Goal: Information Seeking & Learning: Learn about a topic

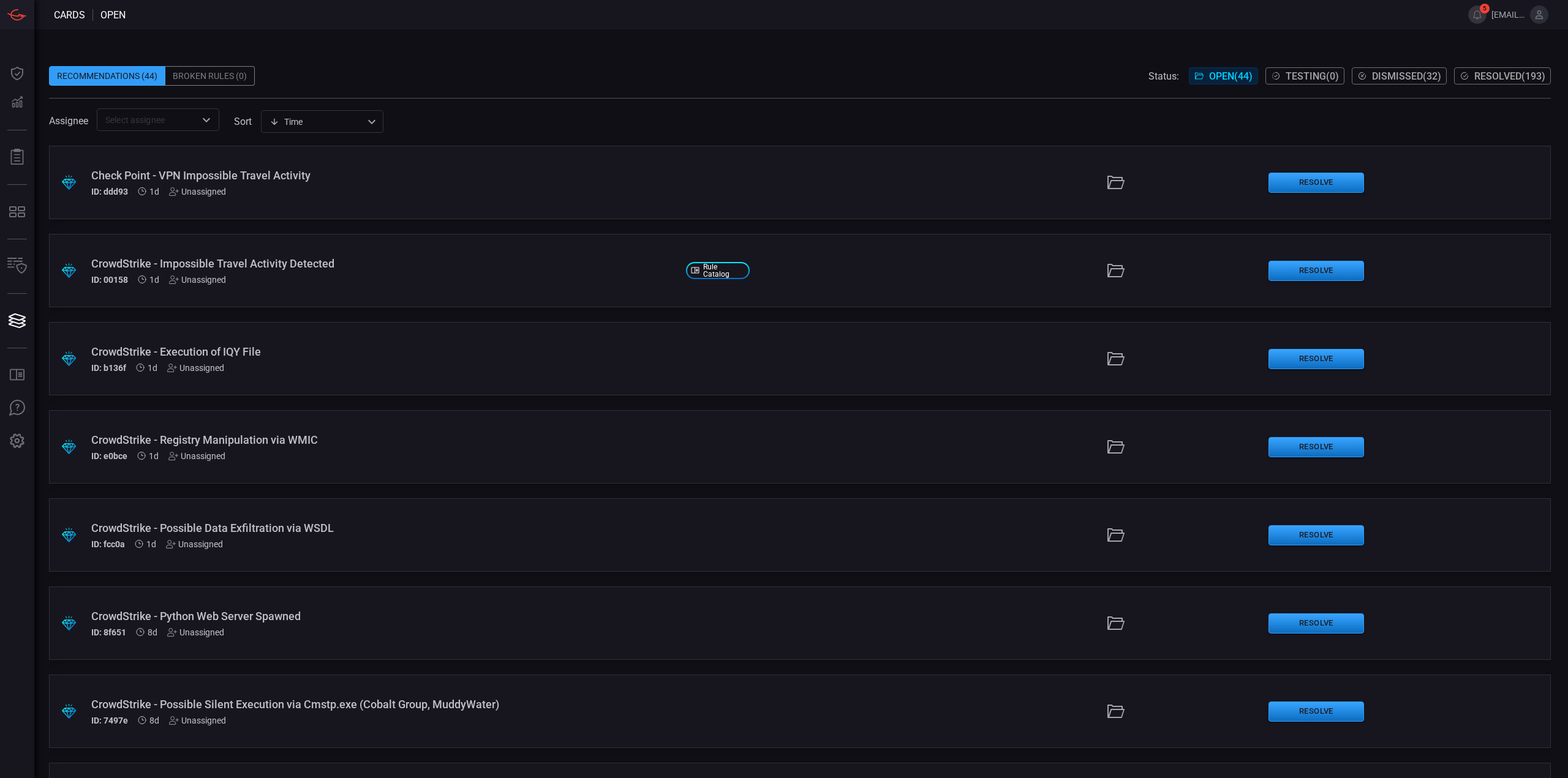
click at [391, 265] on div "CrowdStrike - Impossible Travel Activity Detected" at bounding box center [383, 263] width 585 height 12
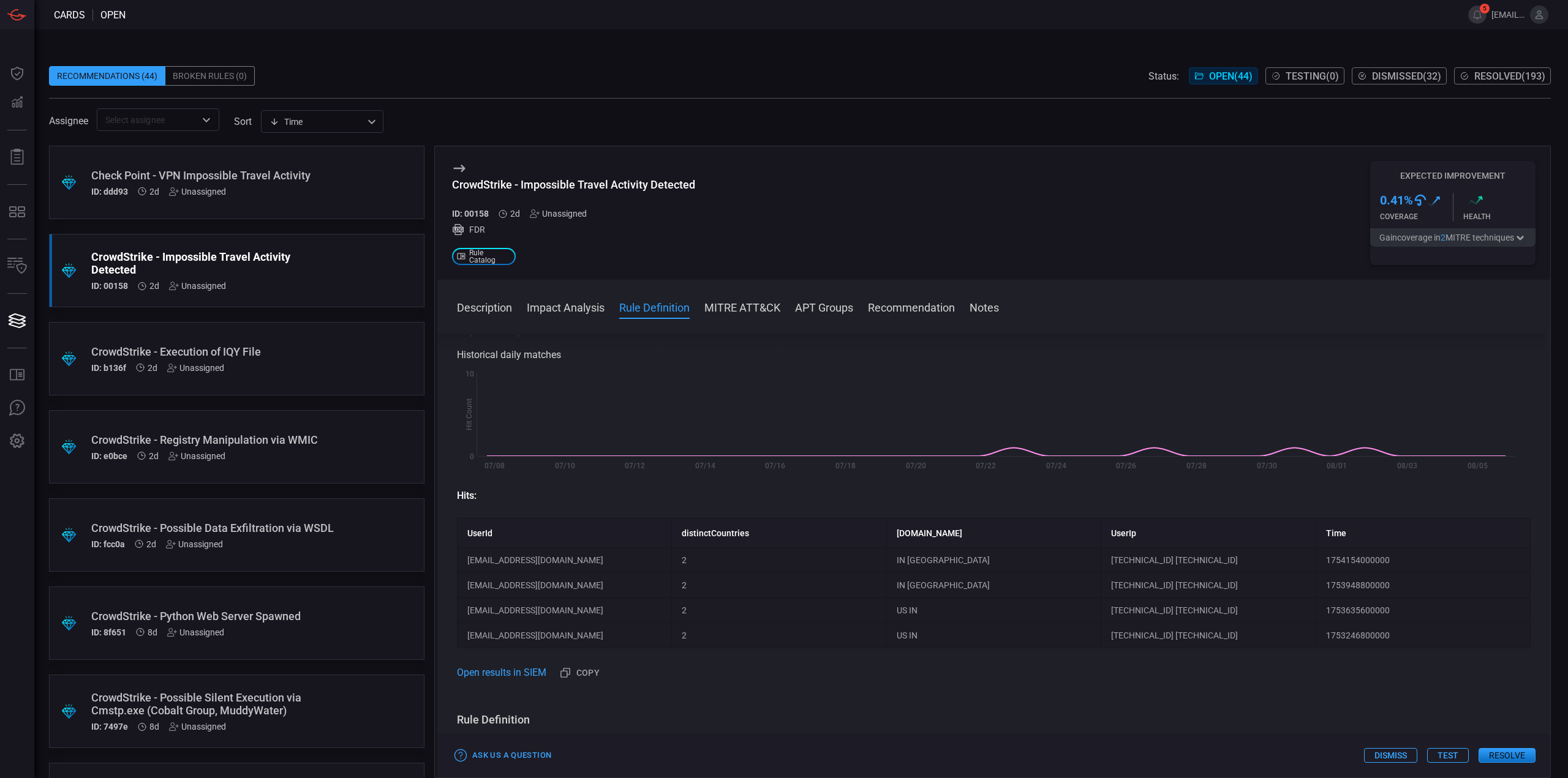
scroll to position [245, 0]
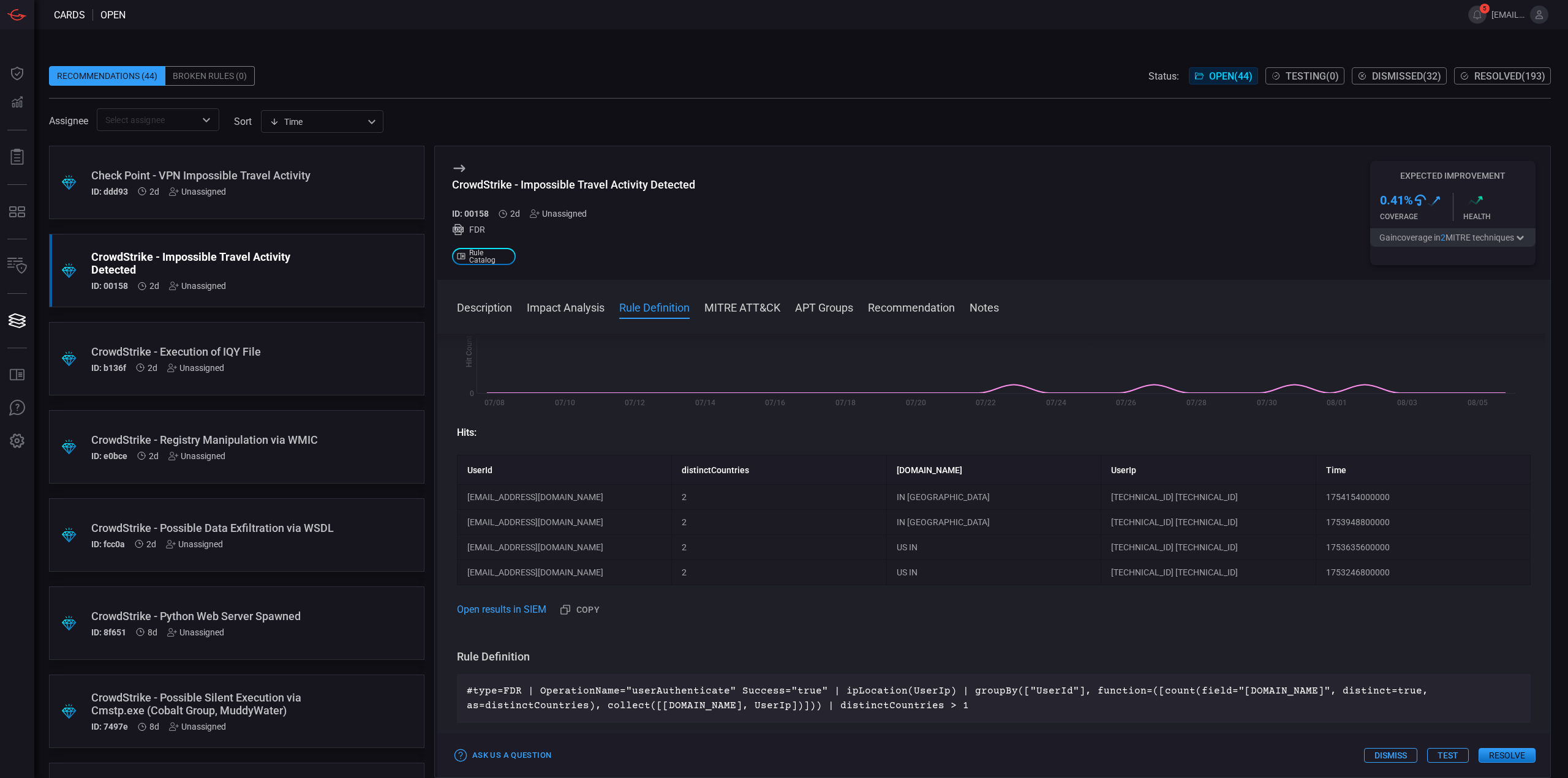
click at [280, 190] on div "ID: ddd93 2d Unassigned" at bounding box center [213, 191] width 244 height 10
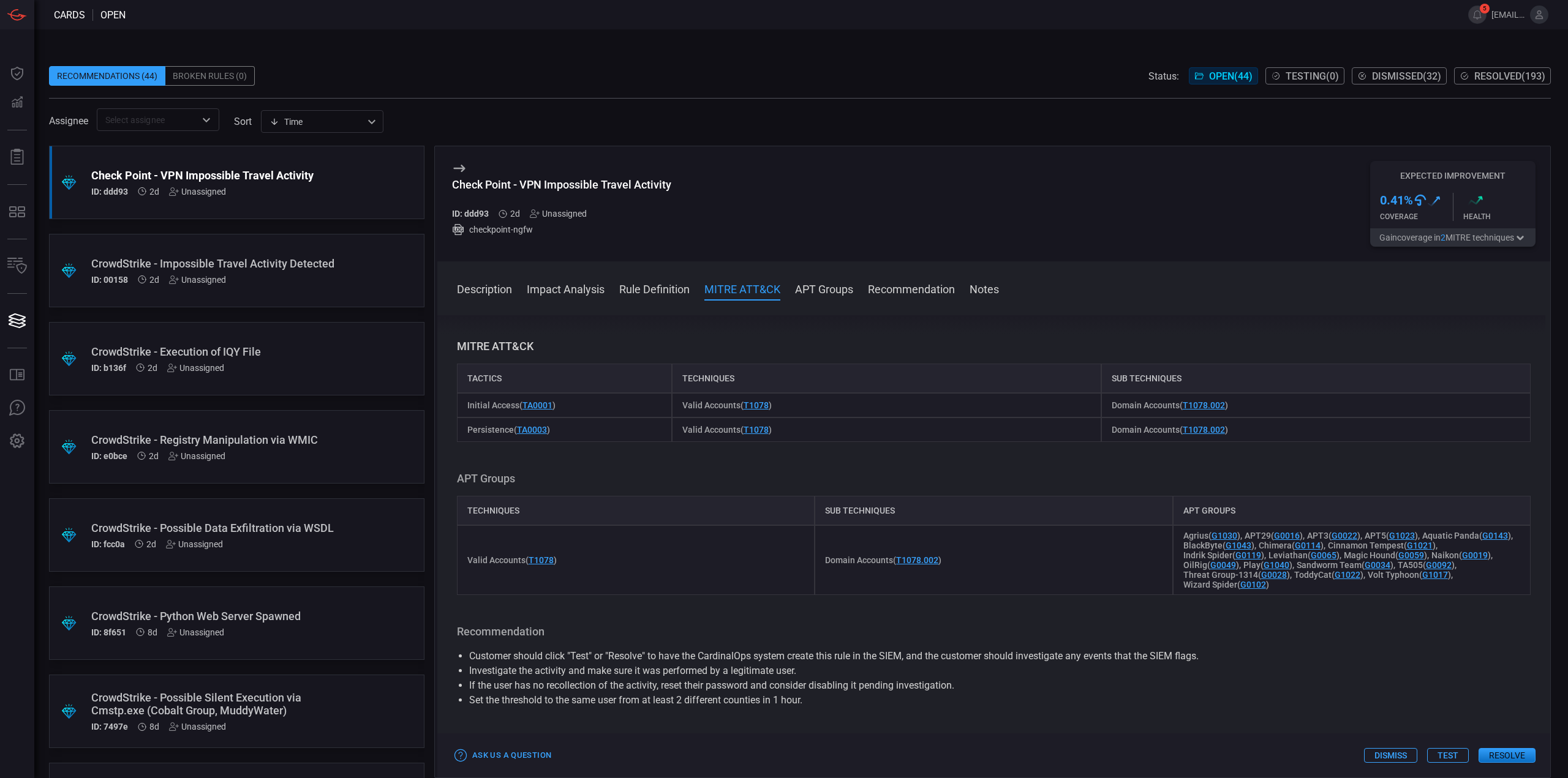
scroll to position [306, 0]
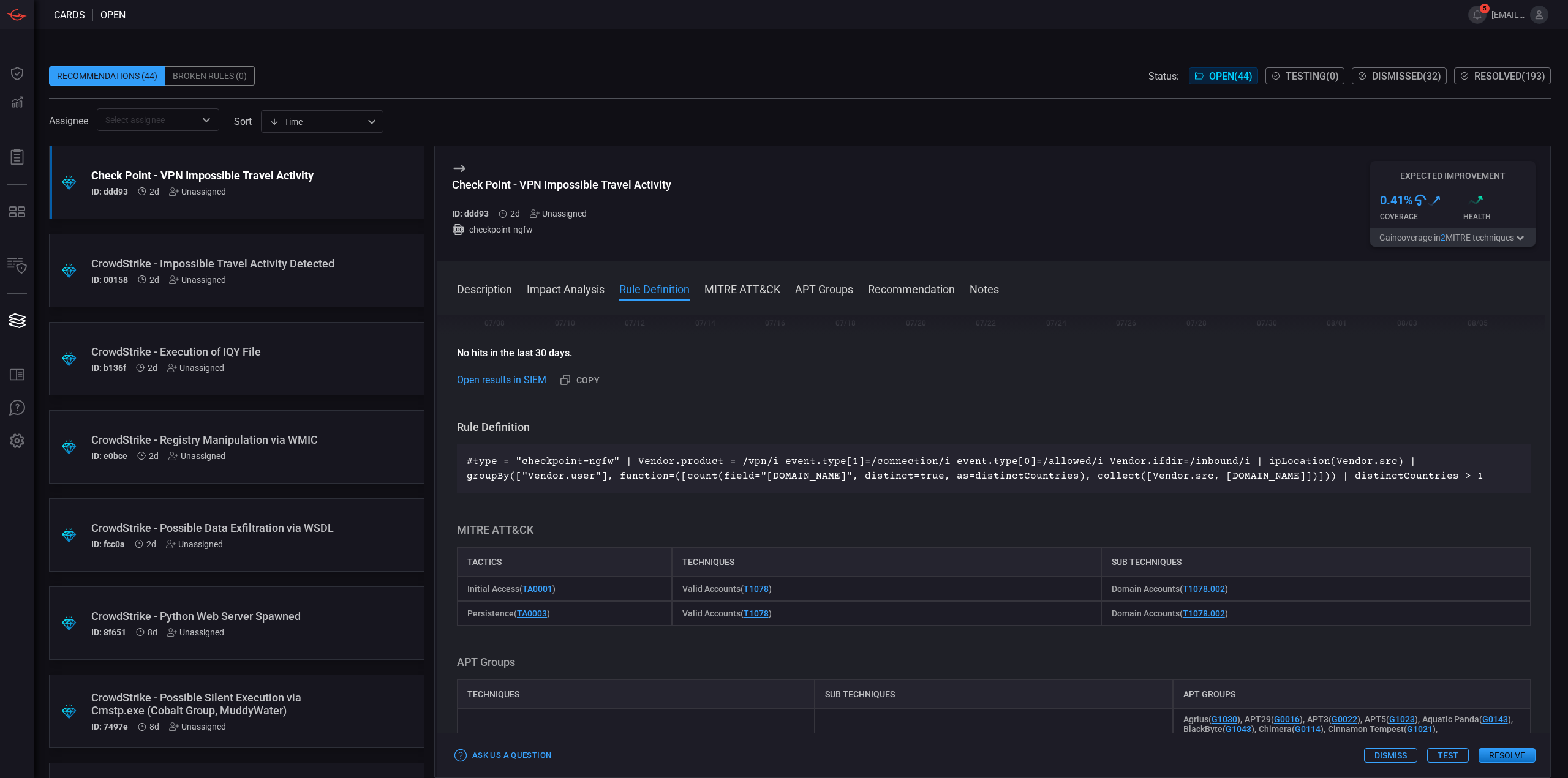
drag, startPoint x: 1504, startPoint y: 475, endPoint x: 453, endPoint y: 457, distance: 1051.2
click at [453, 457] on div "Description Check Point is a widely used security platform offering next-genera…" at bounding box center [994, 545] width 1113 height 458
copy p "#type = "checkpoint-ngfw" | Vendor.product = /vpn/i event.type[1]=/connection/i…"
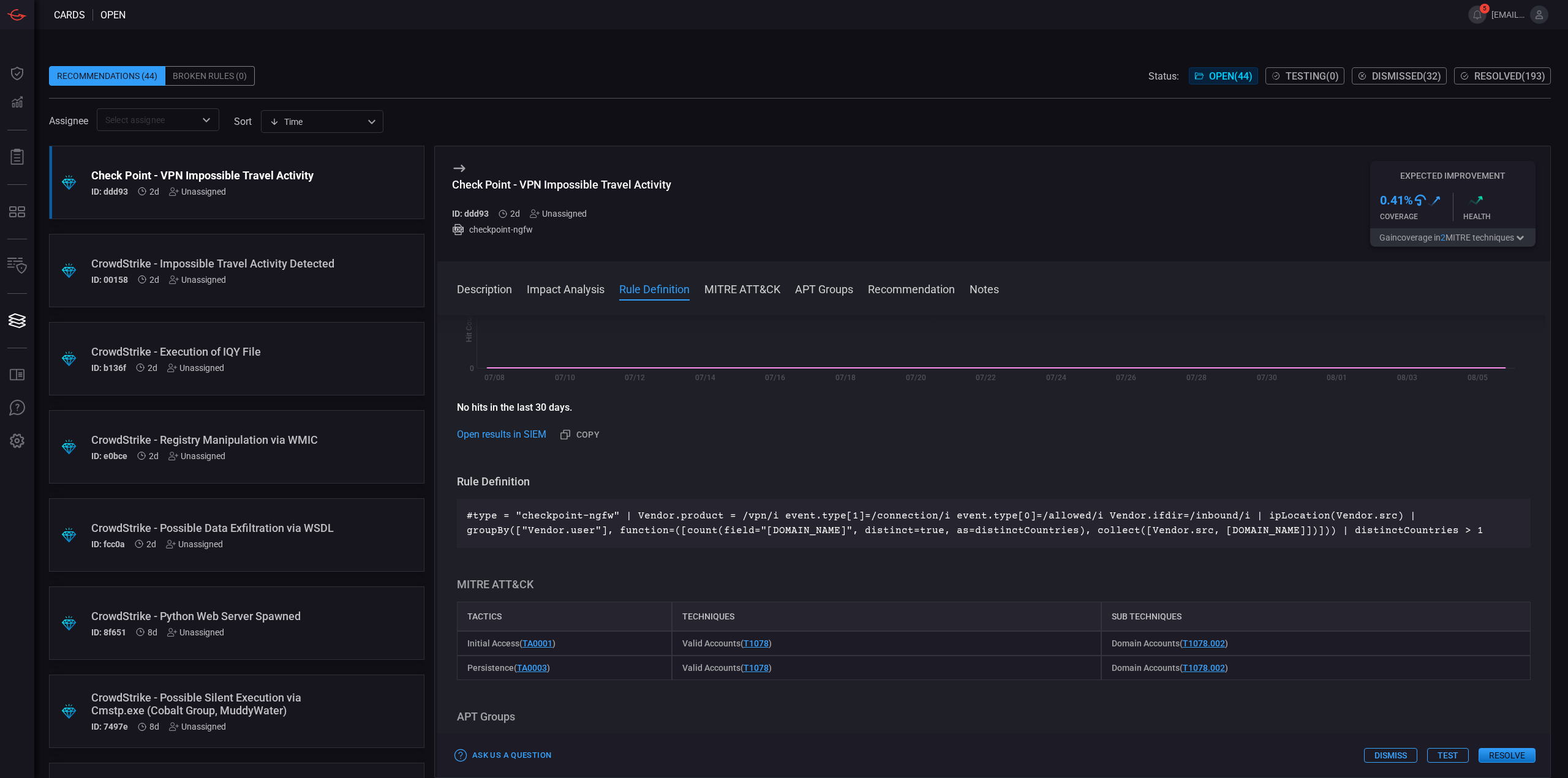
scroll to position [245, 0]
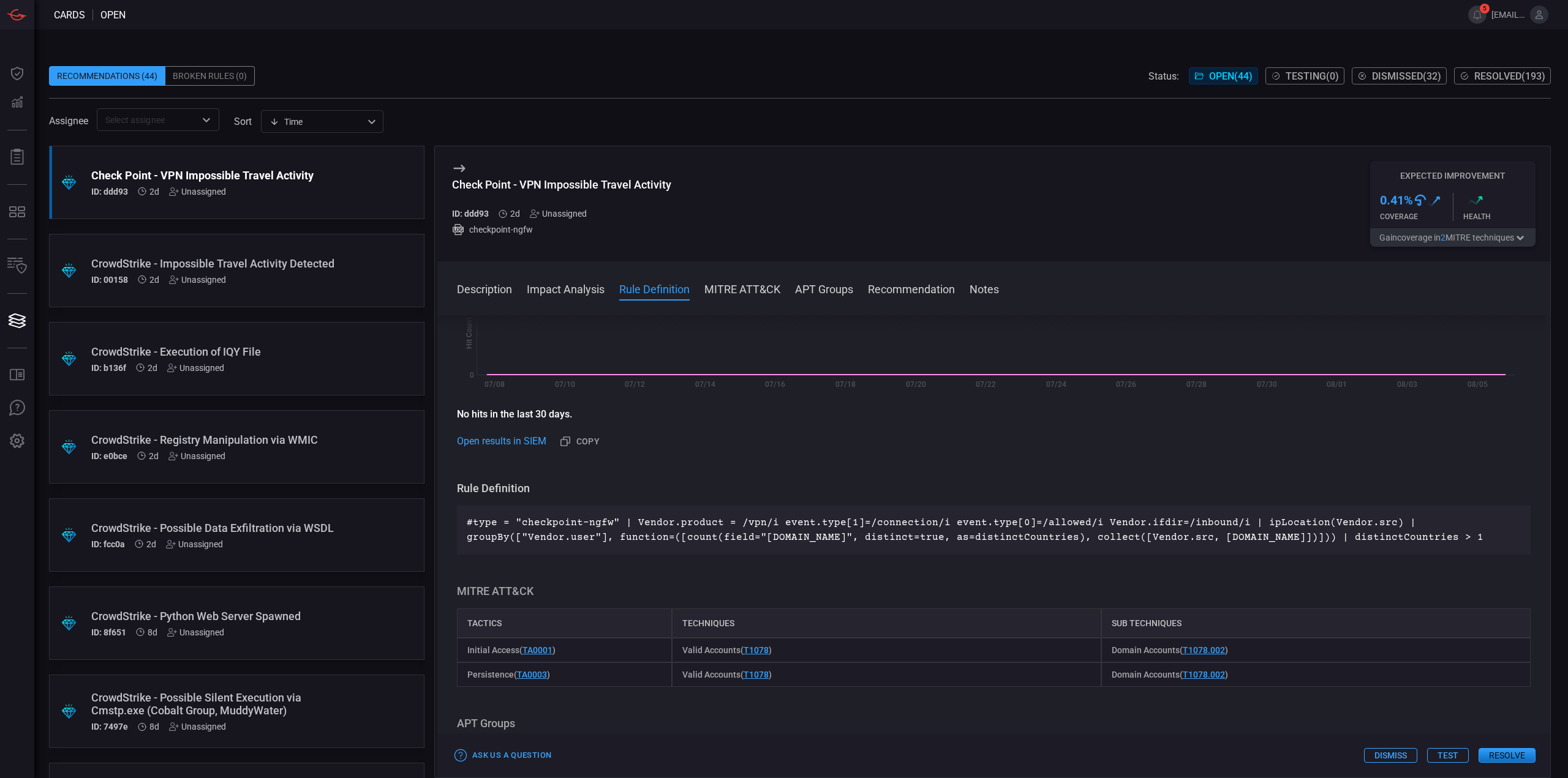
click at [761, 524] on p "#type = "checkpoint-ngfw" | Vendor.product = /vpn/i event.type[1]=/connection/i…" at bounding box center [994, 530] width 1054 height 30
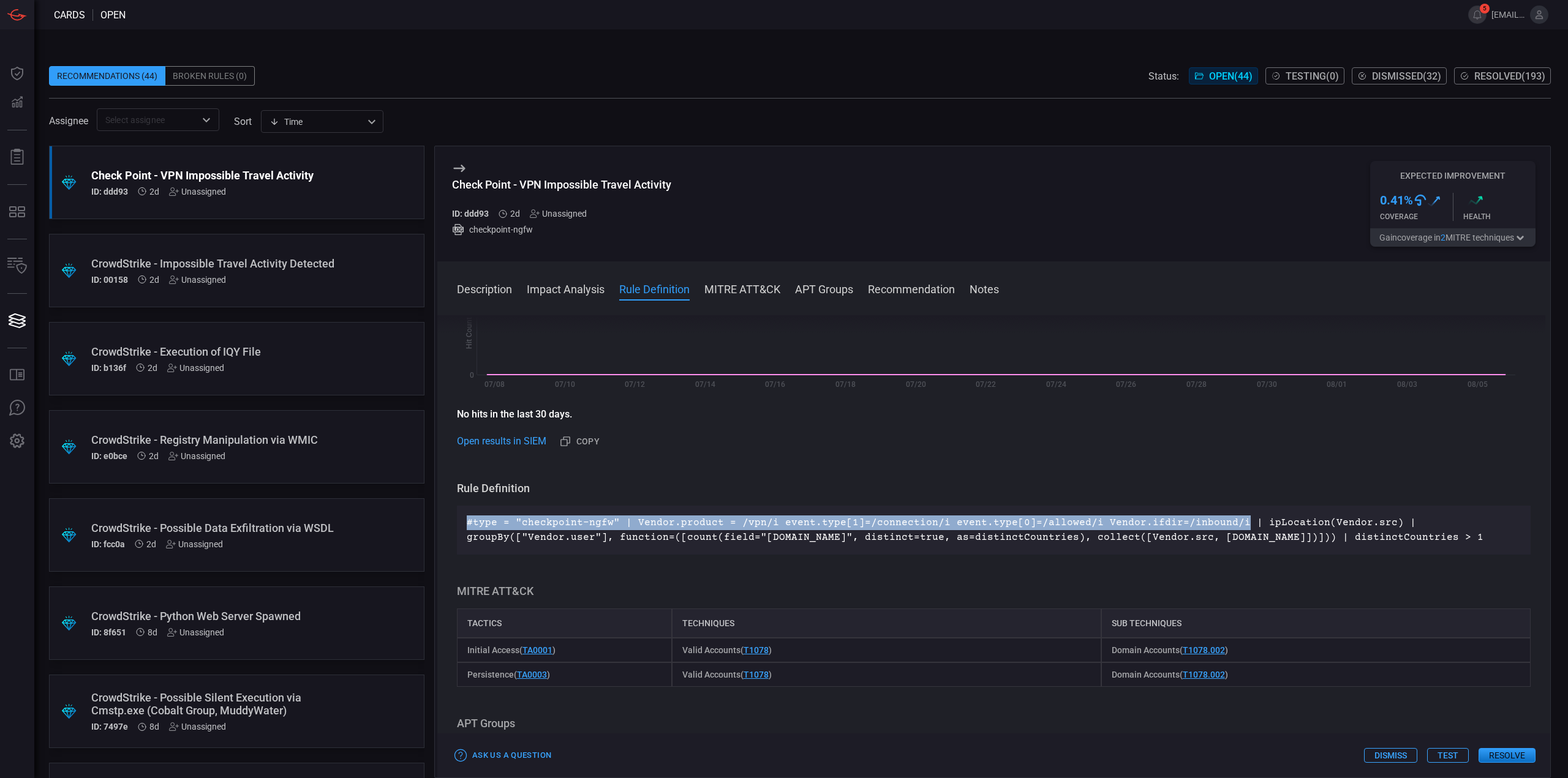
drag, startPoint x: 1221, startPoint y: 522, endPoint x: 459, endPoint y: 517, distance: 762.0
click at [459, 517] on div "#type = "checkpoint-ngfw" | Vendor.product = /vpn/i event.type[1]=/connection/i…" at bounding box center [994, 529] width 1074 height 49
copy p "#type = "checkpoint-ngfw" | Vendor.product = /vpn/i event.type[1]=/connection/i…"
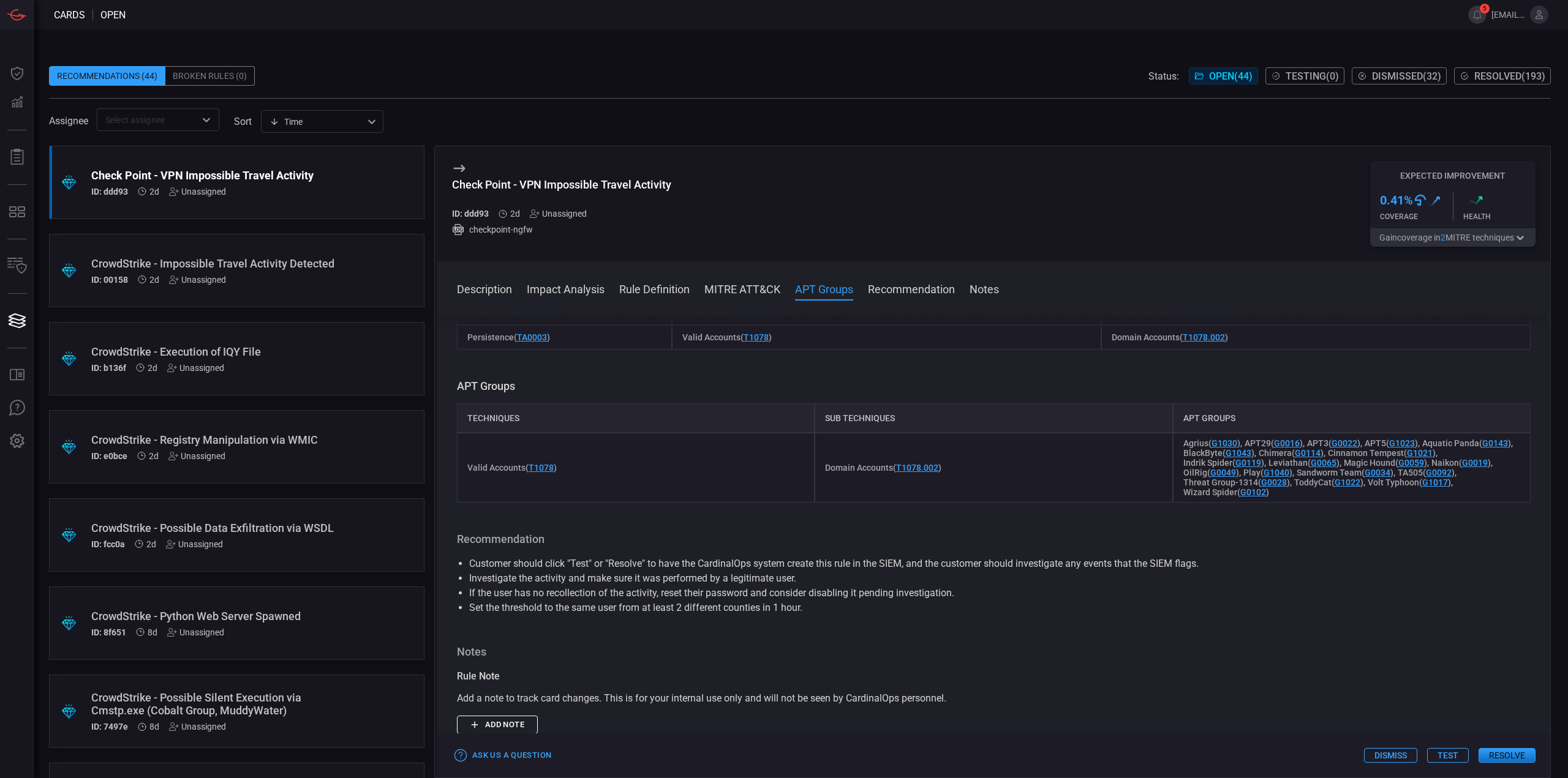
scroll to position [612, 0]
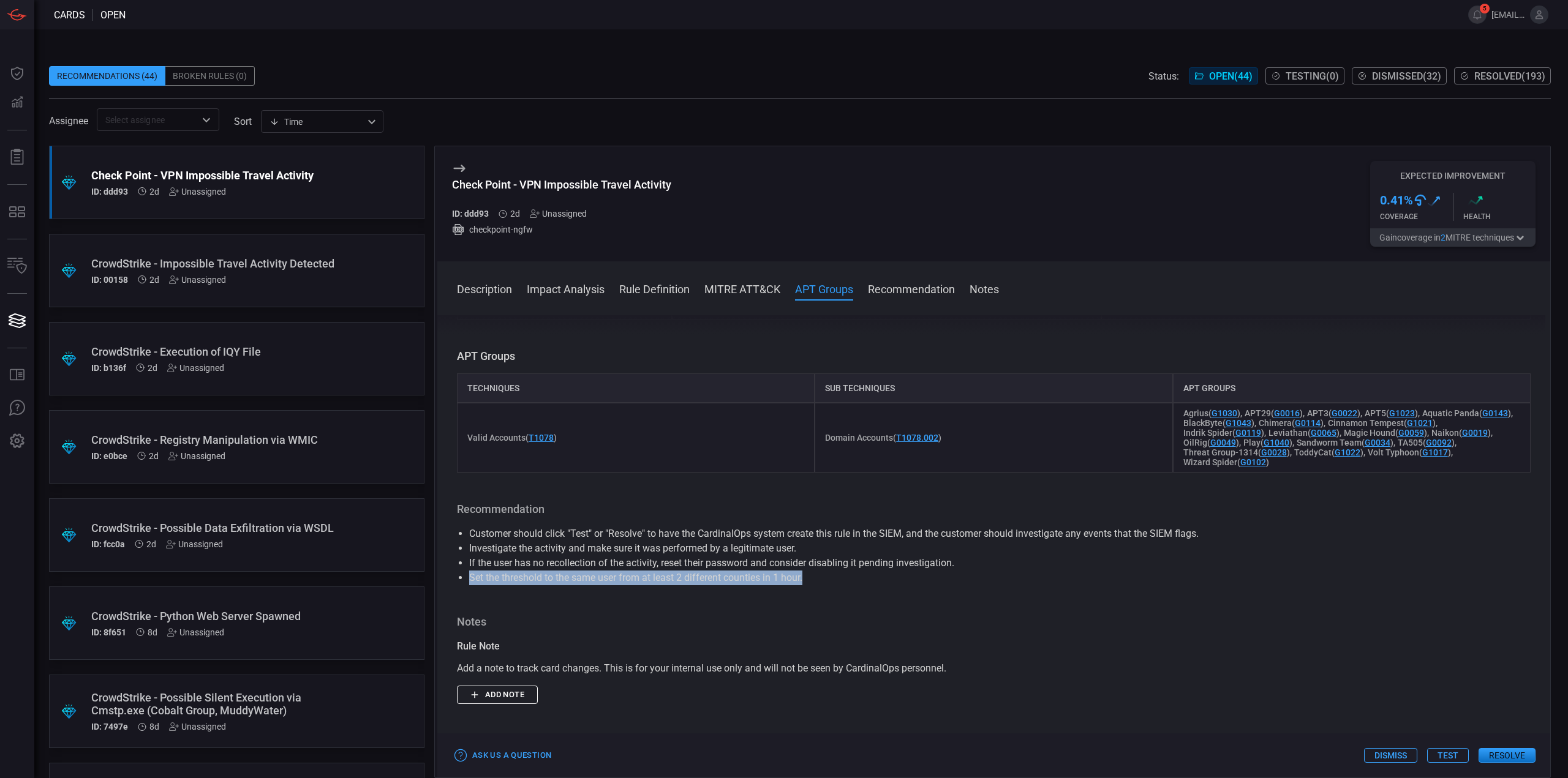
drag, startPoint x: 805, startPoint y: 586, endPoint x: 465, endPoint y: 581, distance: 340.0
click at [465, 581] on ul "Customer should click "Test" or "Resolve" to have the CardinalOps system create…" at bounding box center [994, 555] width 1074 height 58
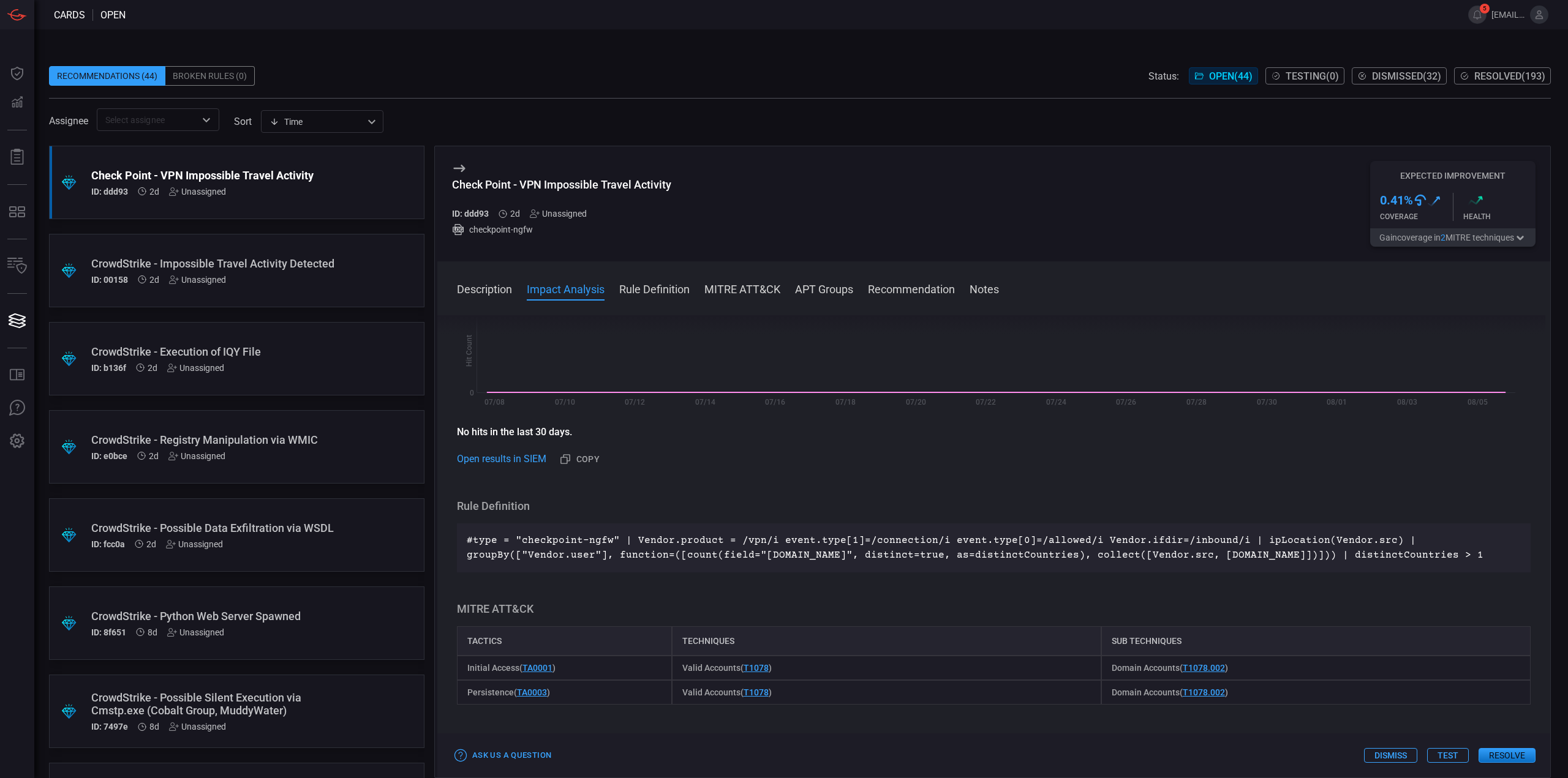
scroll to position [61, 0]
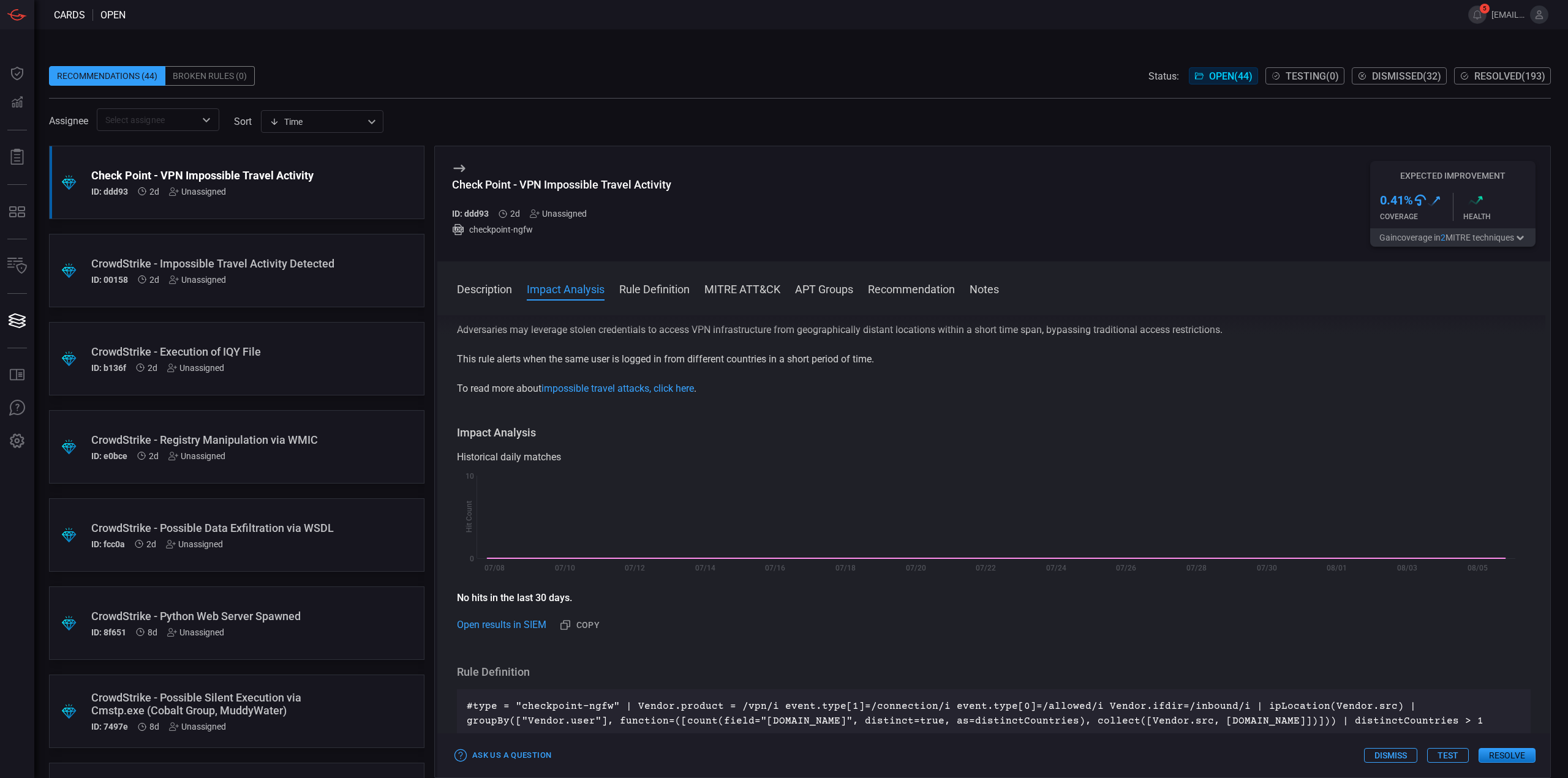
click at [303, 257] on div "CrowdStrike - Impossible Travel Activity Detected" at bounding box center [213, 263] width 244 height 12
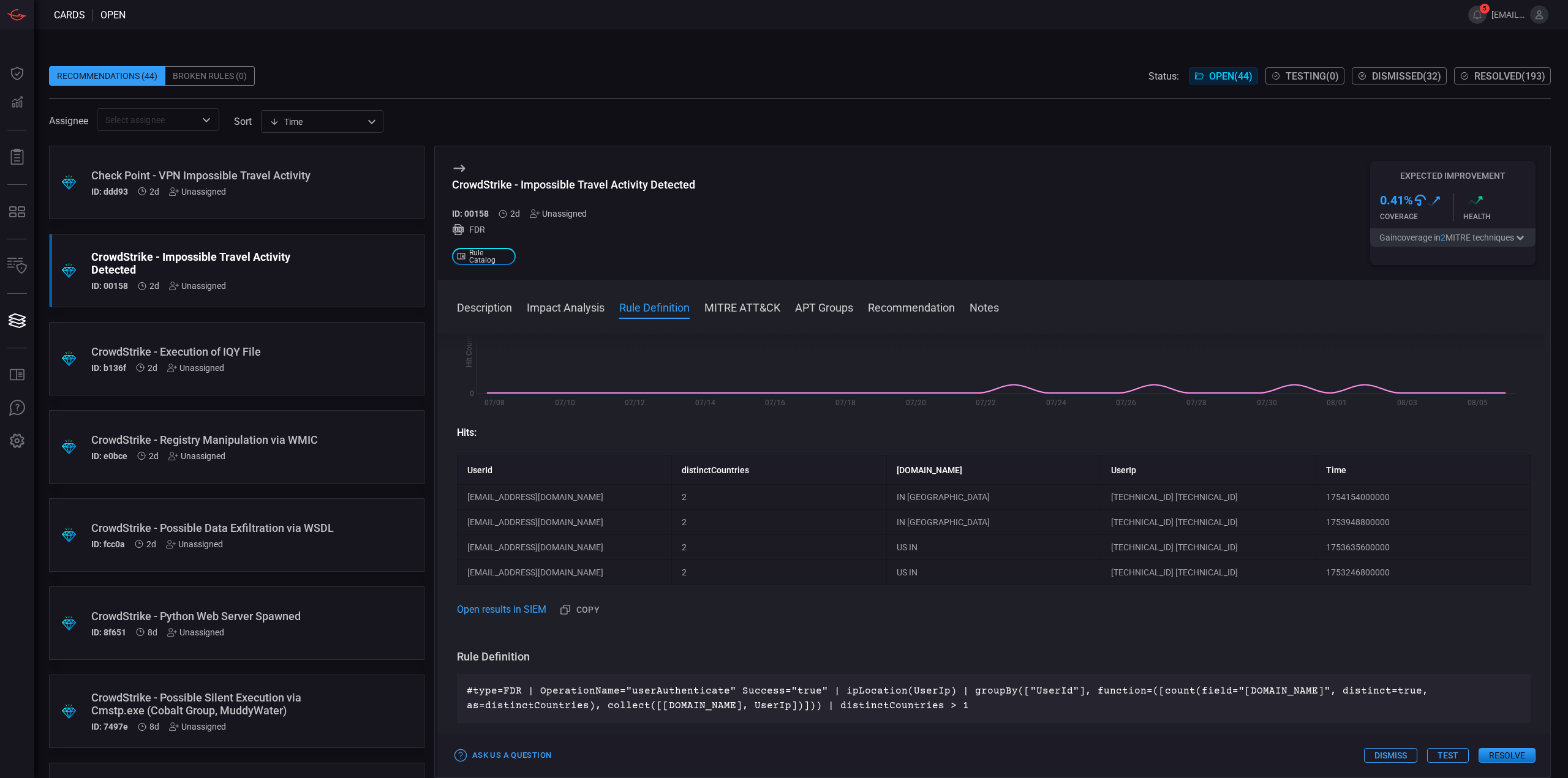
scroll to position [429, 0]
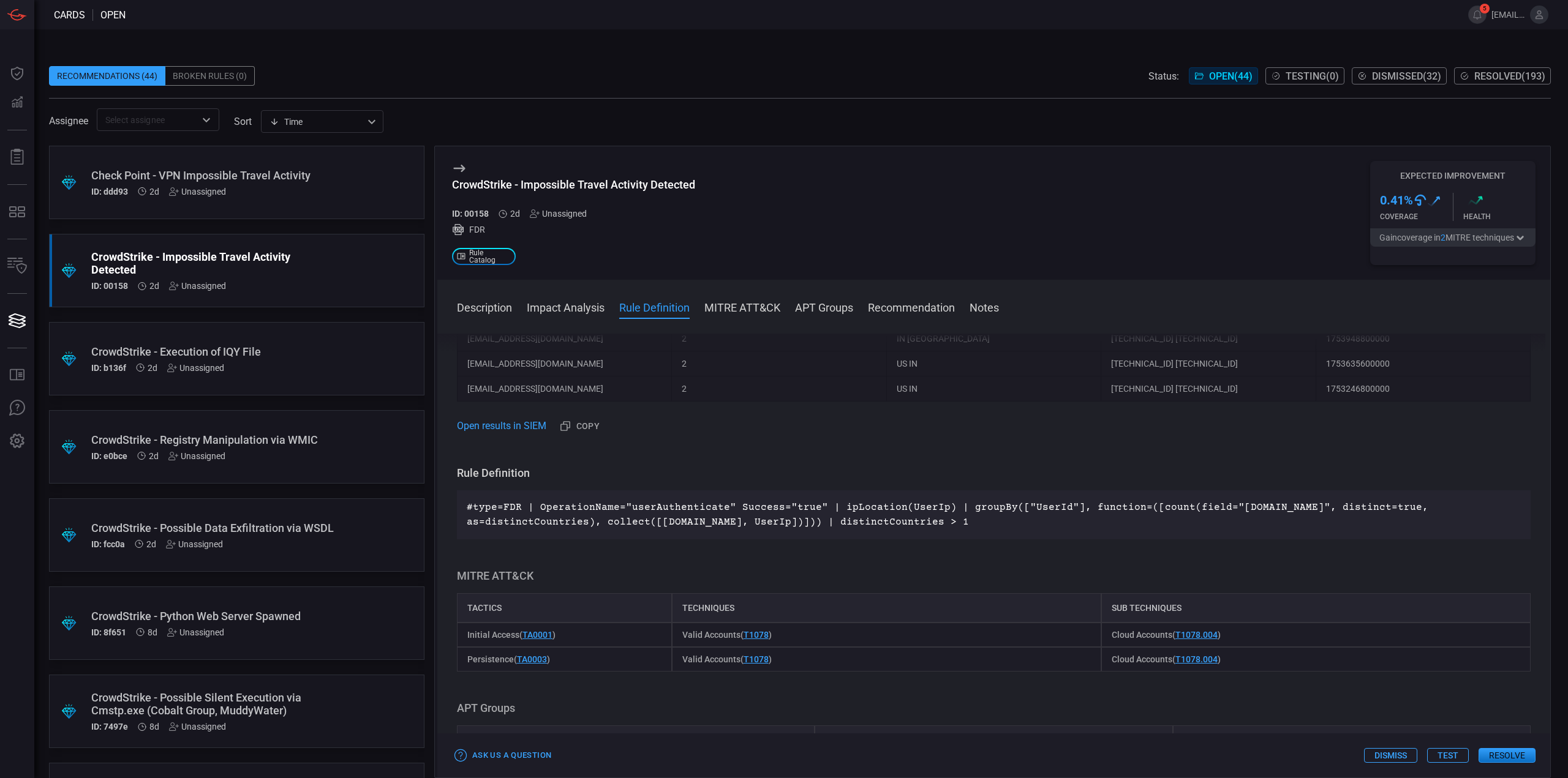
drag, startPoint x: 963, startPoint y: 525, endPoint x: 479, endPoint y: 500, distance: 484.6
click at [465, 505] on div "#type=FDR | OperationName="userAuthenticate" Success="true" | ipLocation(UserIp…" at bounding box center [994, 514] width 1074 height 49
copy p "#type=FDR | OperationName="userAuthenticate" Success="true" | ipLocation(UserIp…"
click at [269, 169] on div "Check Point - VPN Impossible Travel Activity" at bounding box center [213, 175] width 244 height 12
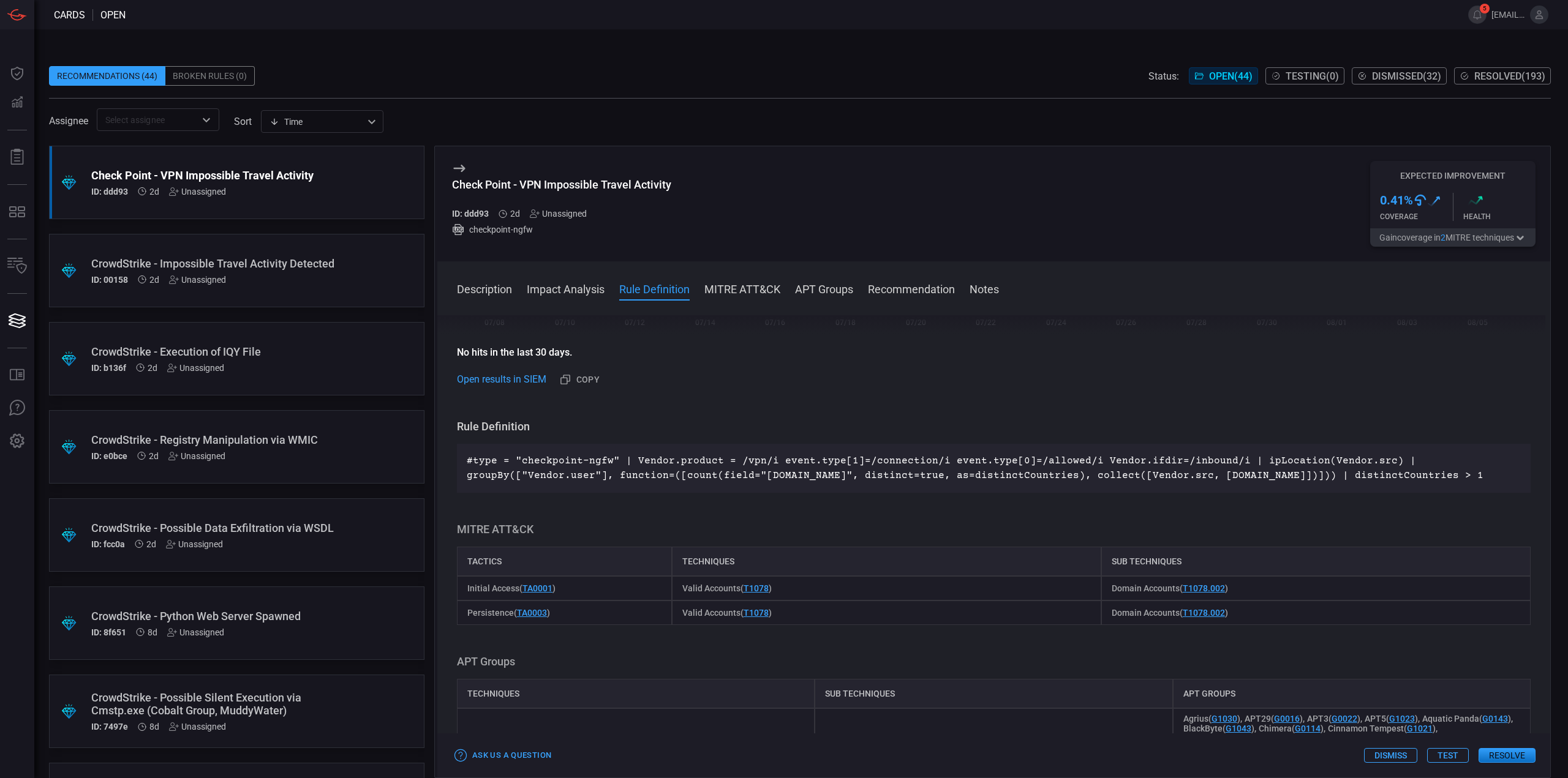
scroll to position [306, 0]
drag, startPoint x: 1502, startPoint y: 475, endPoint x: 463, endPoint y: 461, distance: 1039.1
click at [463, 461] on div "#type = "checkpoint-ngfw" | Vendor.product = /vpn/i event.type[1]=/connection/i…" at bounding box center [994, 469] width 1074 height 49
copy p "#type = "checkpoint-ngfw" | Vendor.product = /vpn/i event.type[1]=/connection/i…"
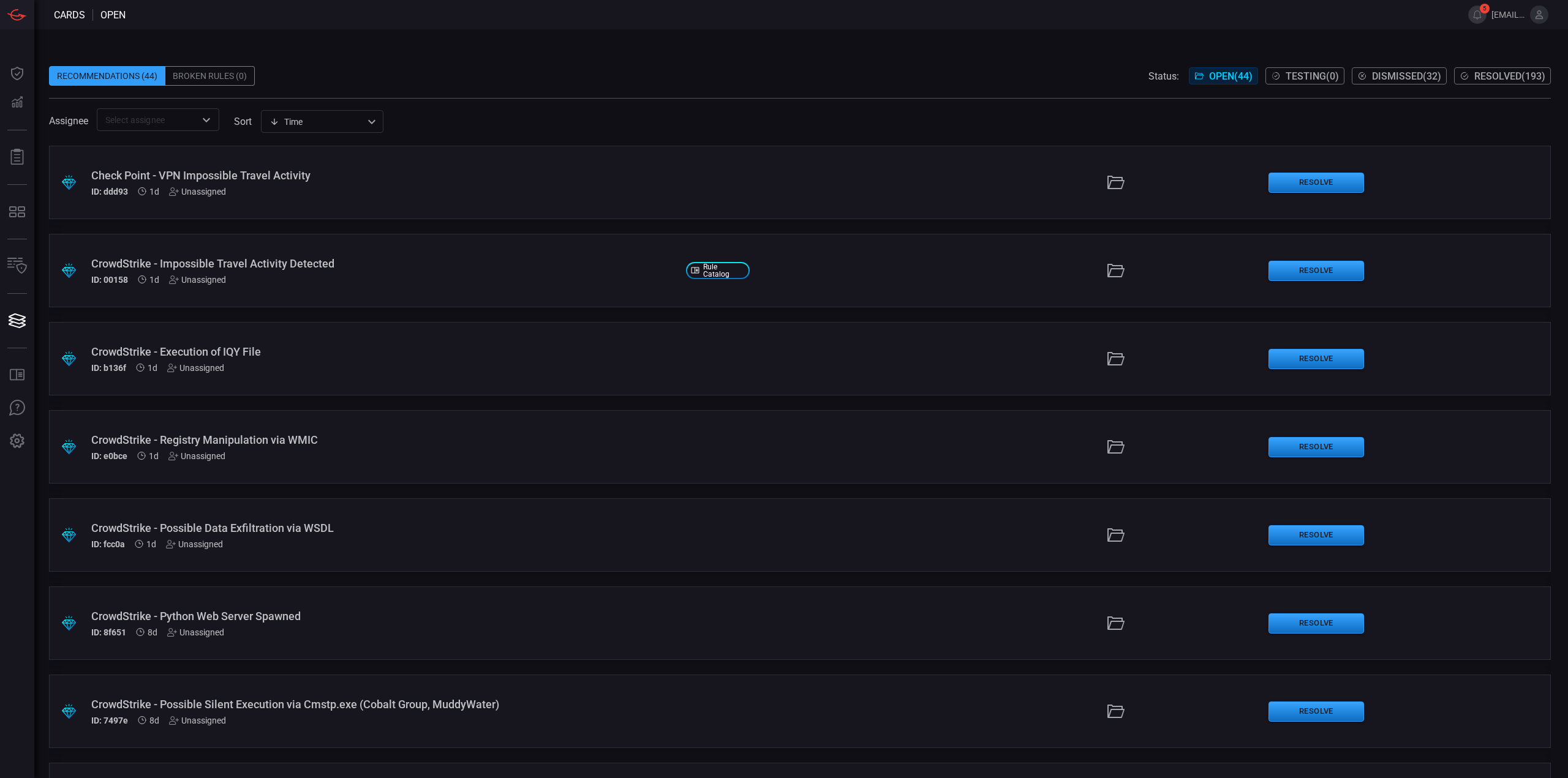
click at [446, 191] on div "ID: ddd93 1d Unassigned" at bounding box center [383, 191] width 585 height 10
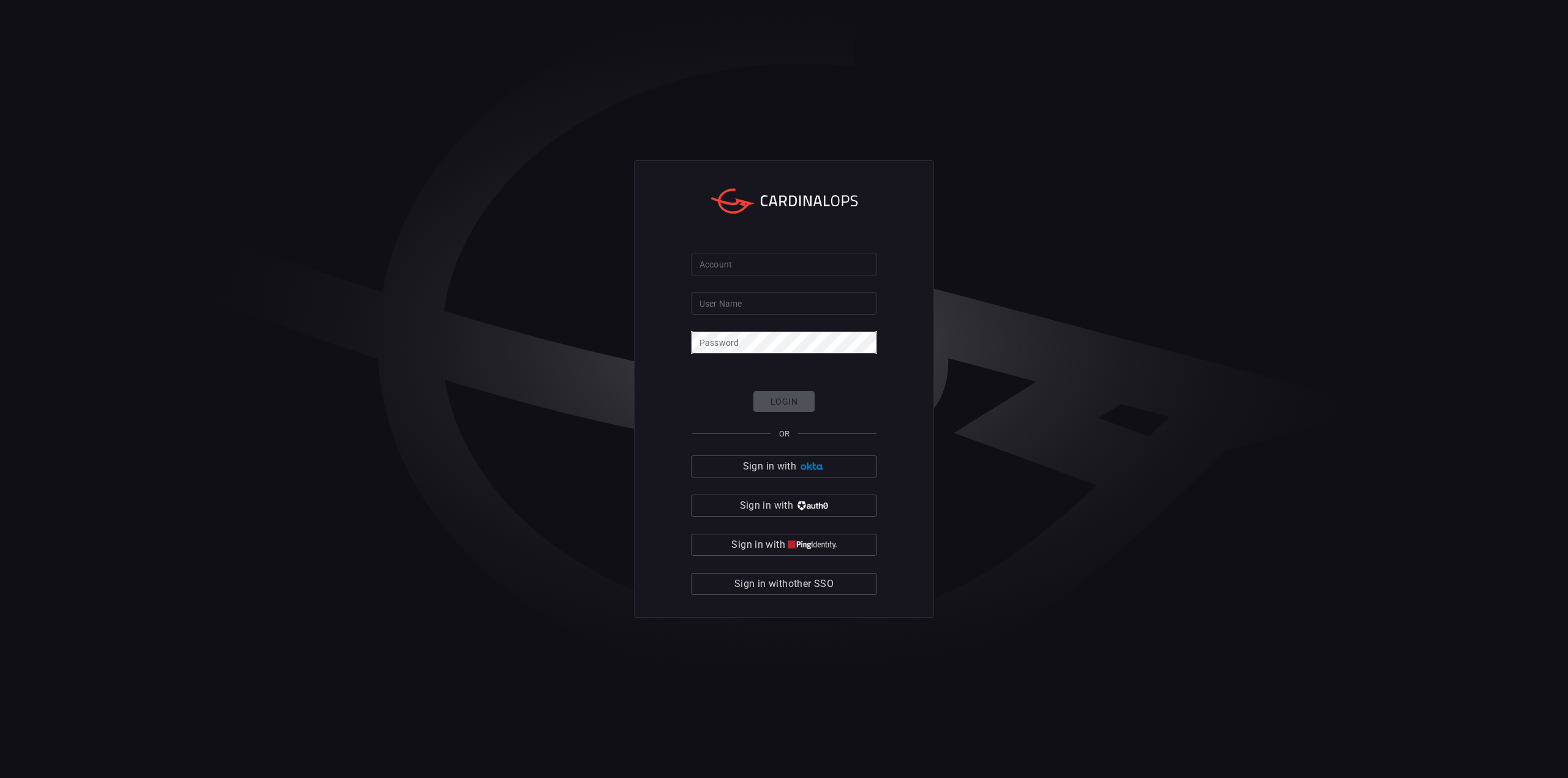
type input "[EMAIL_ADDRESS][DOMAIN_NAME]"
click at [773, 398] on div "Login OR Sign in with Sign in with Sign in with Sign in with other SSO" at bounding box center [784, 494] width 187 height 205
click at [744, 267] on input "Account" at bounding box center [784, 264] width 187 height 23
click at [752, 264] on input "Account" at bounding box center [784, 264] width 187 height 23
type input "jcpenney"
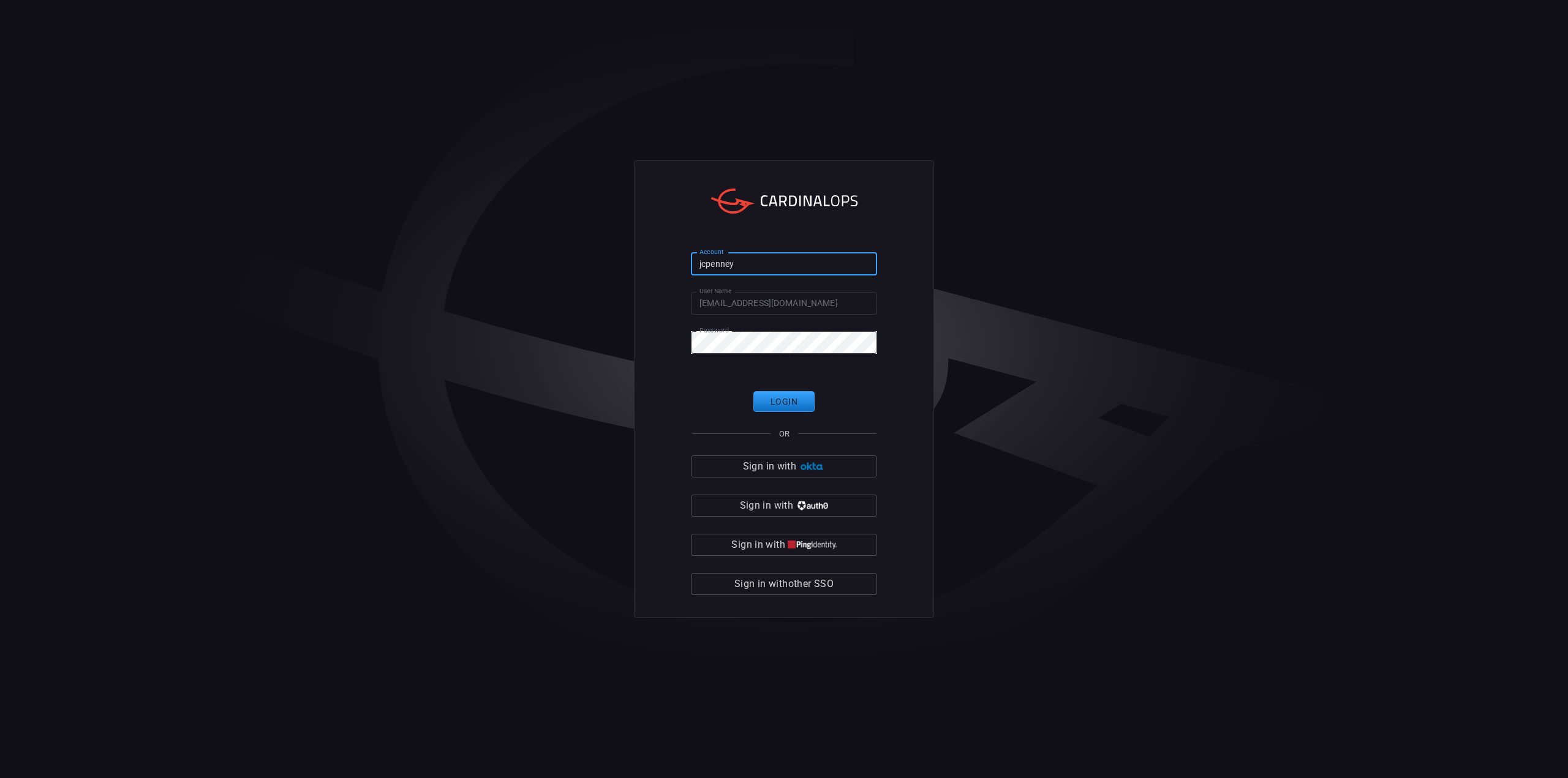
click button "Login" at bounding box center [784, 402] width 61 height 21
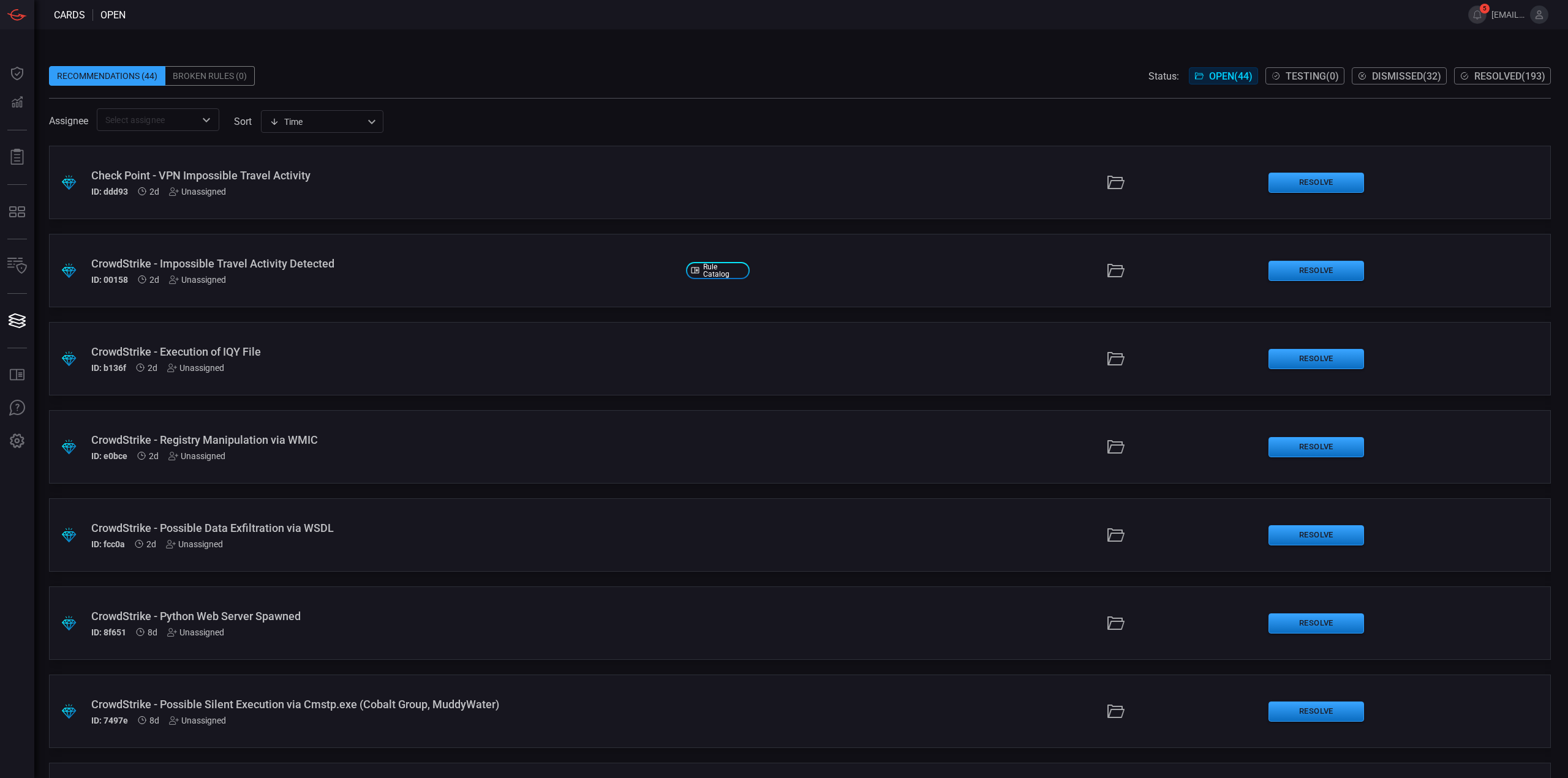
click at [1286, 76] on span "Testing ( 0 )" at bounding box center [1312, 77] width 54 height 11
